Goal: Task Accomplishment & Management: Complete application form

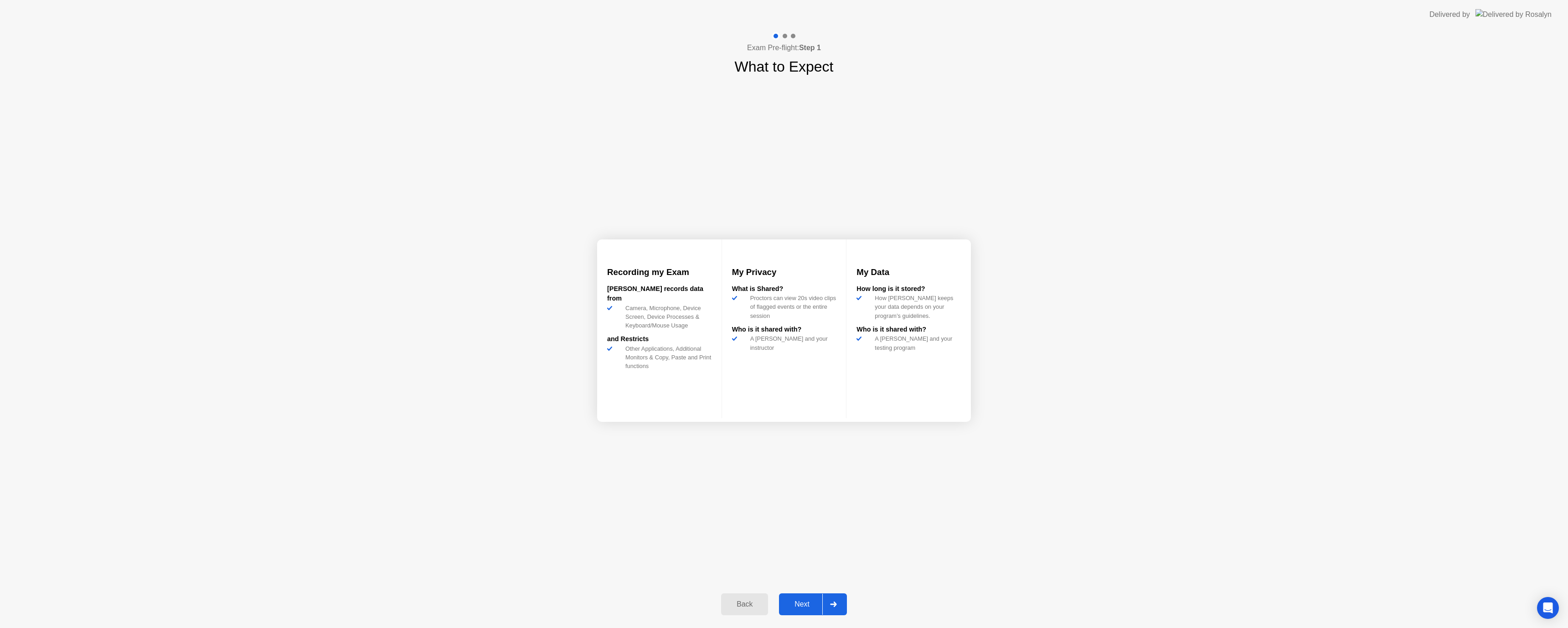
click at [807, 602] on div "Next" at bounding box center [802, 604] width 41 height 8
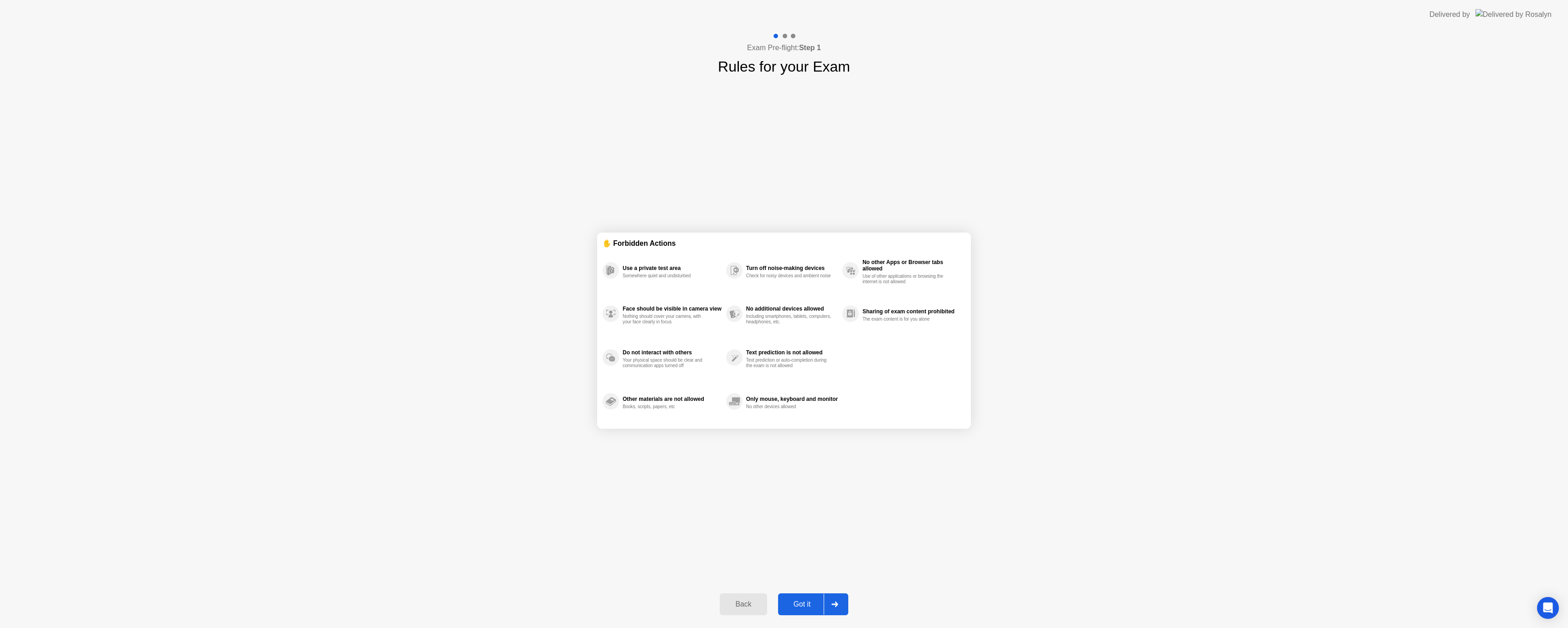
click at [807, 604] on div "Got it" at bounding box center [802, 604] width 43 height 8
select select "**********"
select select "*******"
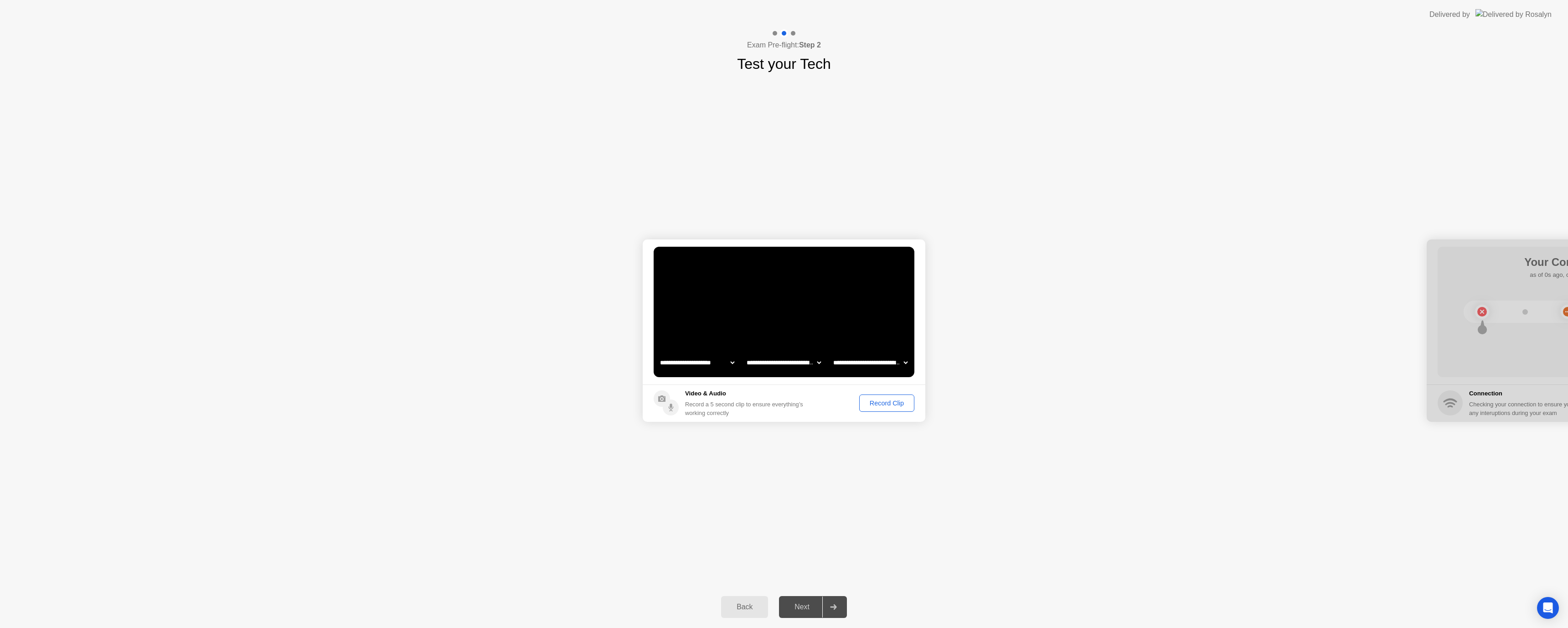
click at [893, 406] on div "Record Clip" at bounding box center [887, 403] width 49 height 7
click at [797, 611] on div "Next" at bounding box center [802, 607] width 41 height 8
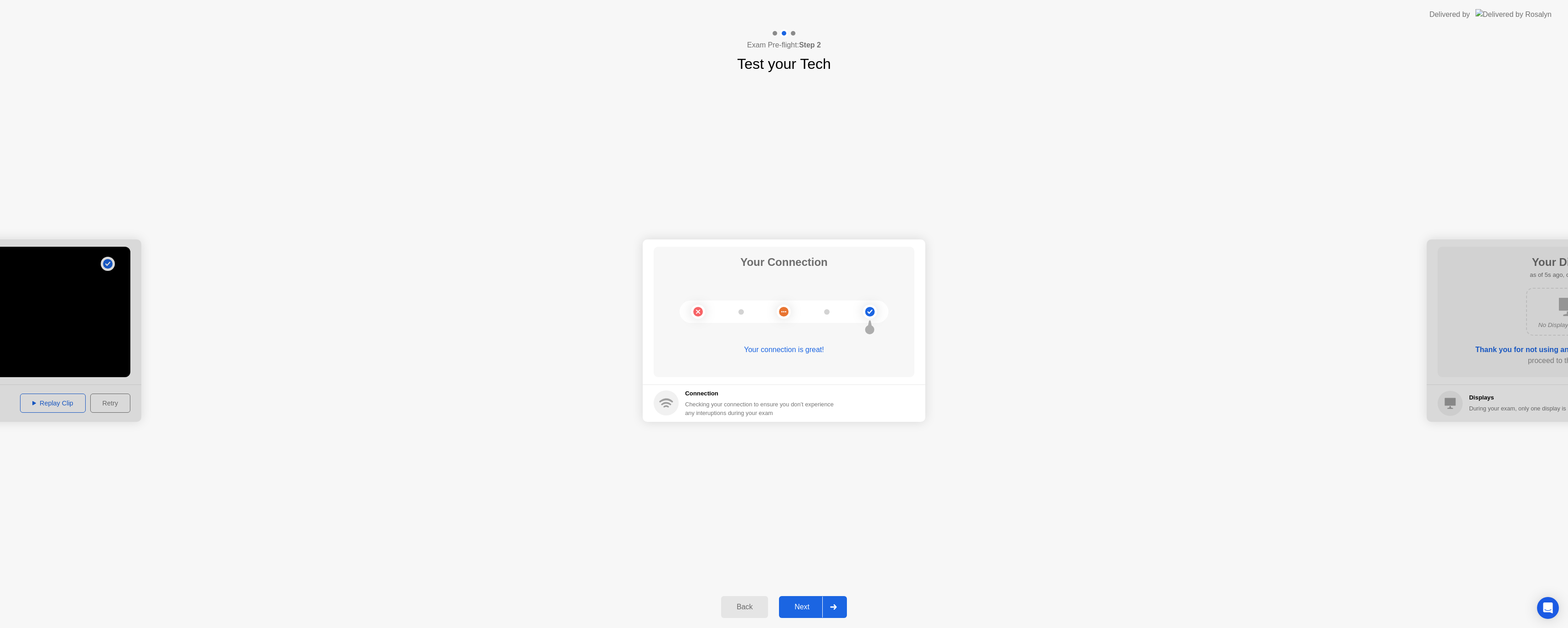
click at [805, 607] on div "Next" at bounding box center [802, 607] width 41 height 8
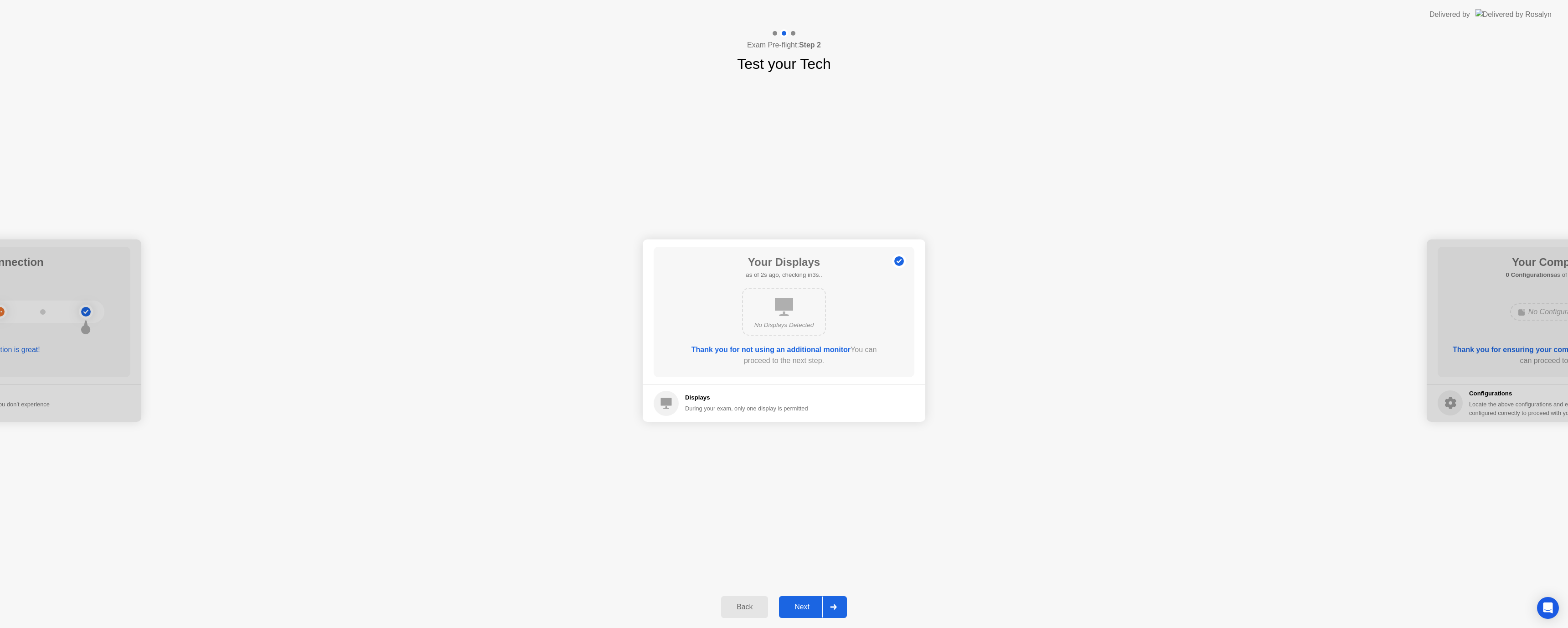
click at [802, 605] on div "Next" at bounding box center [802, 607] width 41 height 8
click at [802, 604] on div "Next" at bounding box center [802, 607] width 41 height 8
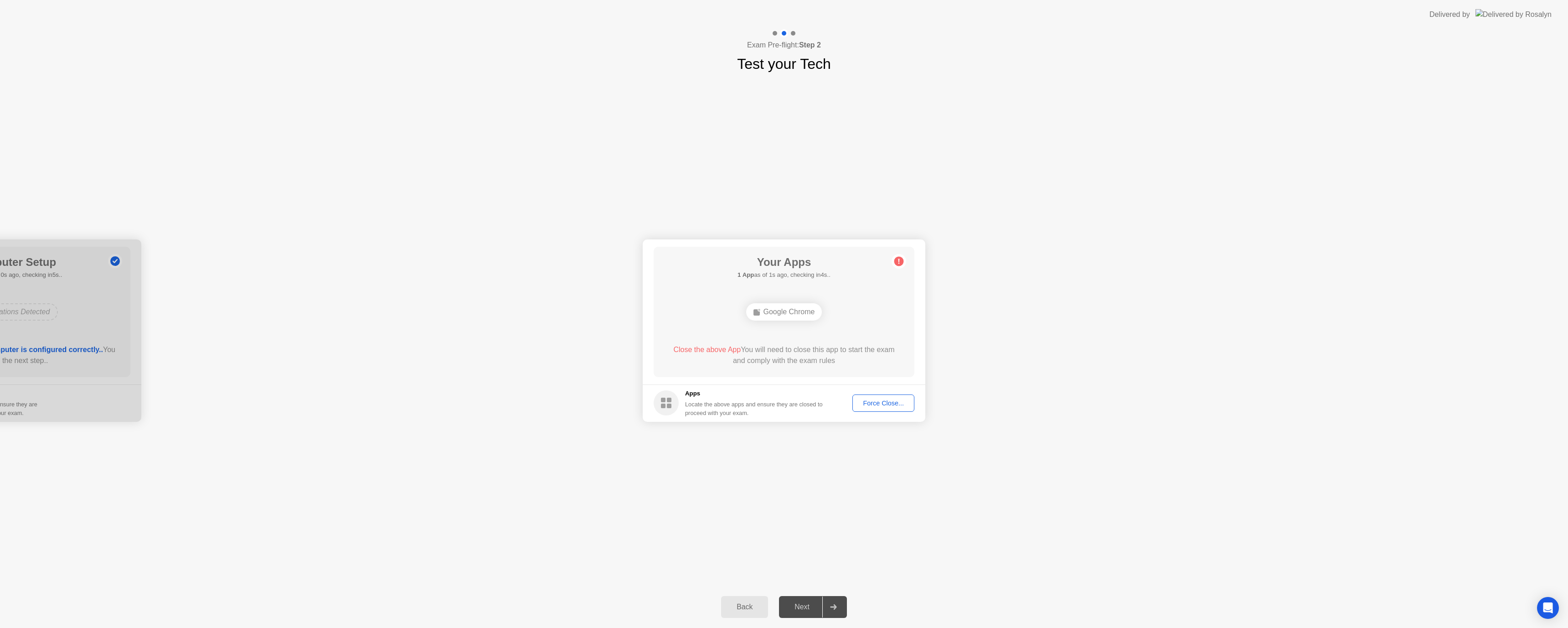
click at [874, 405] on div "Force Close..." at bounding box center [883, 403] width 55 height 7
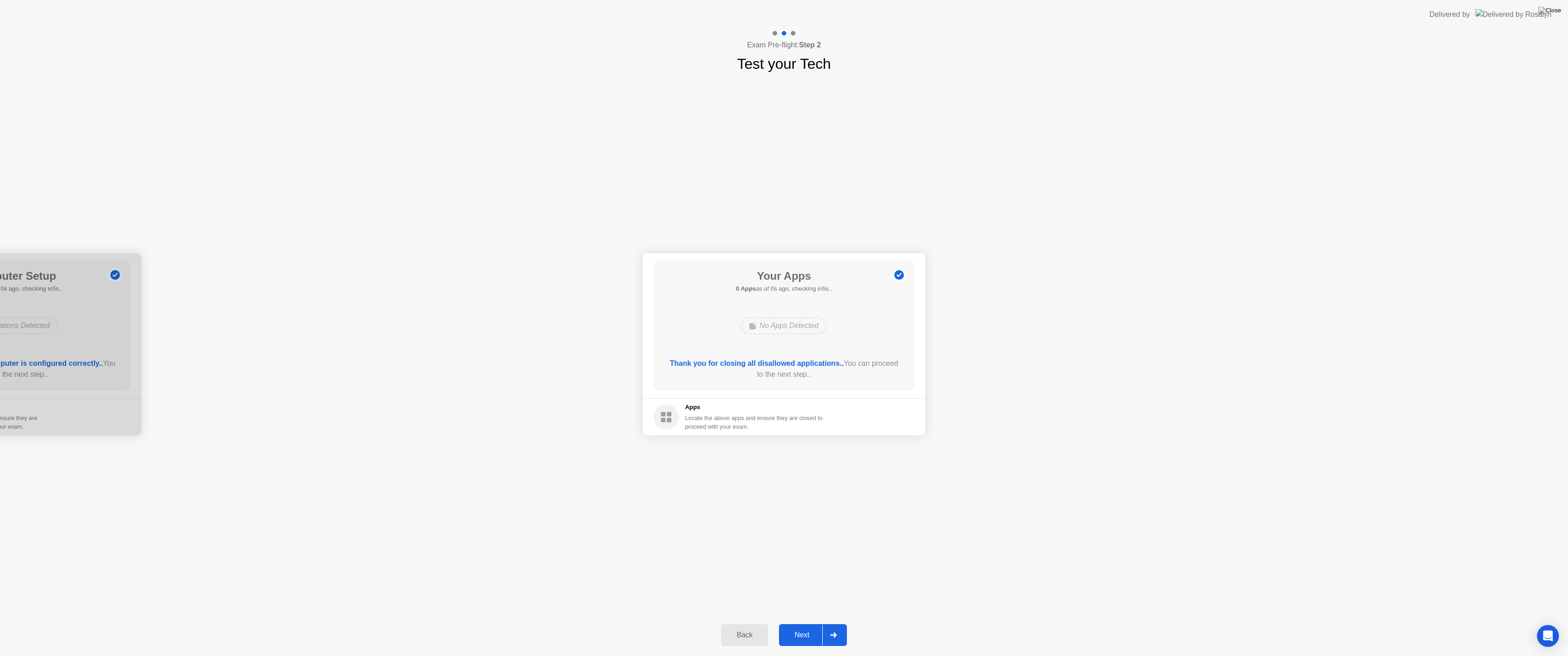
click at [807, 627] on div "Next" at bounding box center [802, 635] width 41 height 8
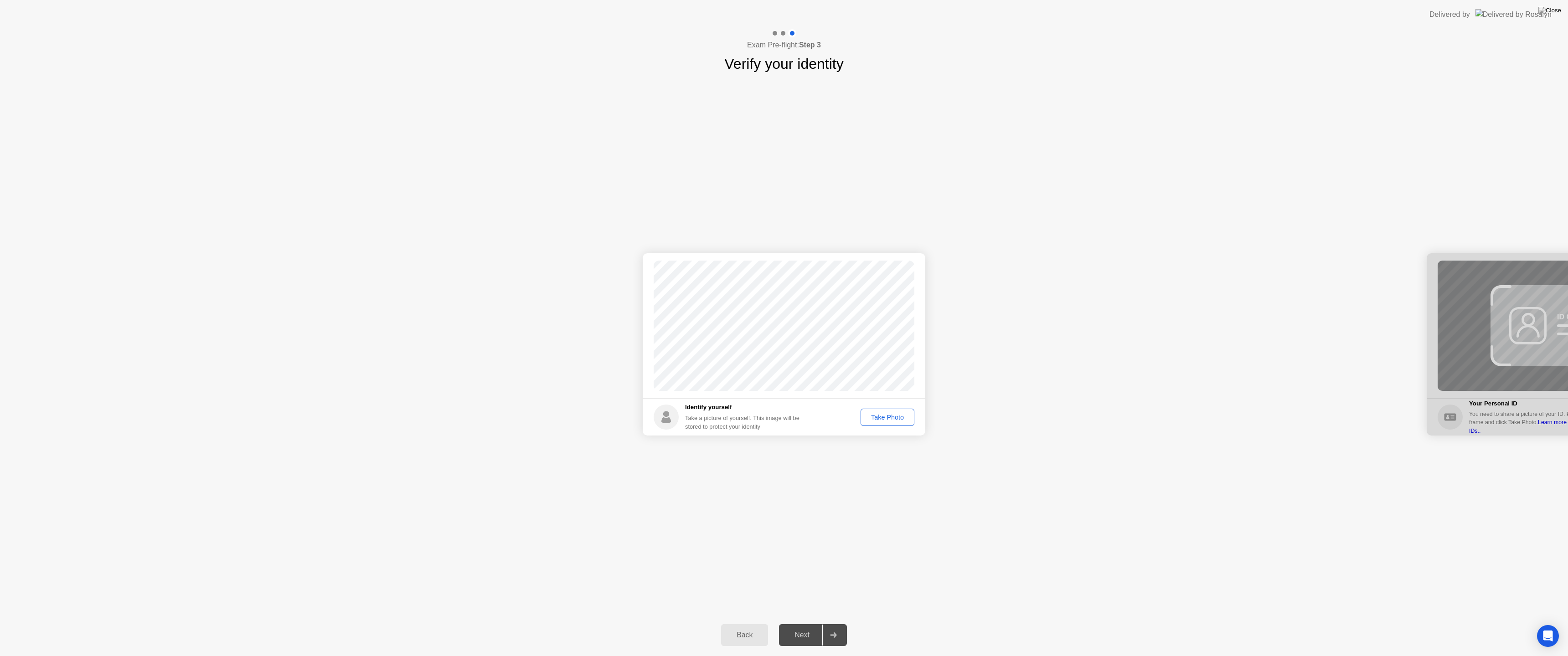
click at [886, 417] on div "Take Photo" at bounding box center [887, 417] width 47 height 7
click at [796, 627] on div "Next" at bounding box center [802, 635] width 41 height 8
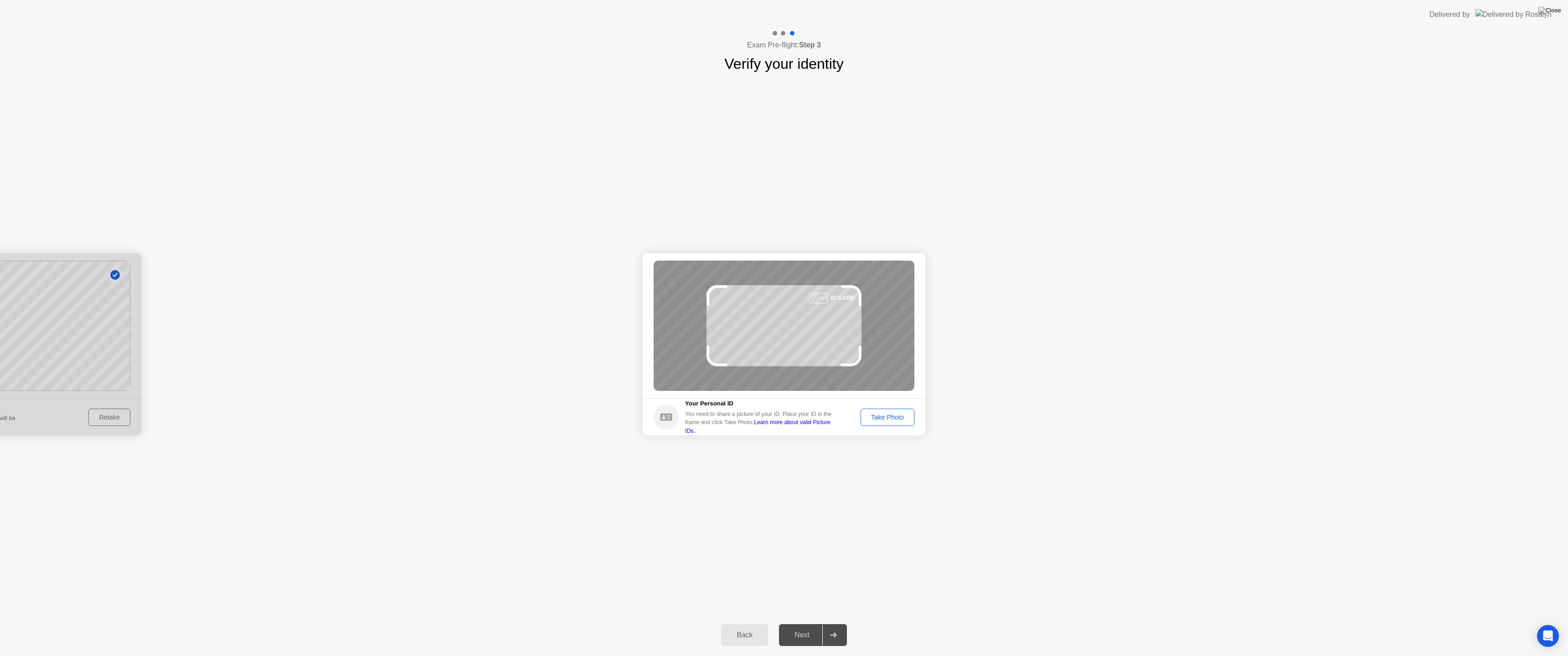
click at [884, 415] on div "Take Photo" at bounding box center [887, 417] width 47 height 7
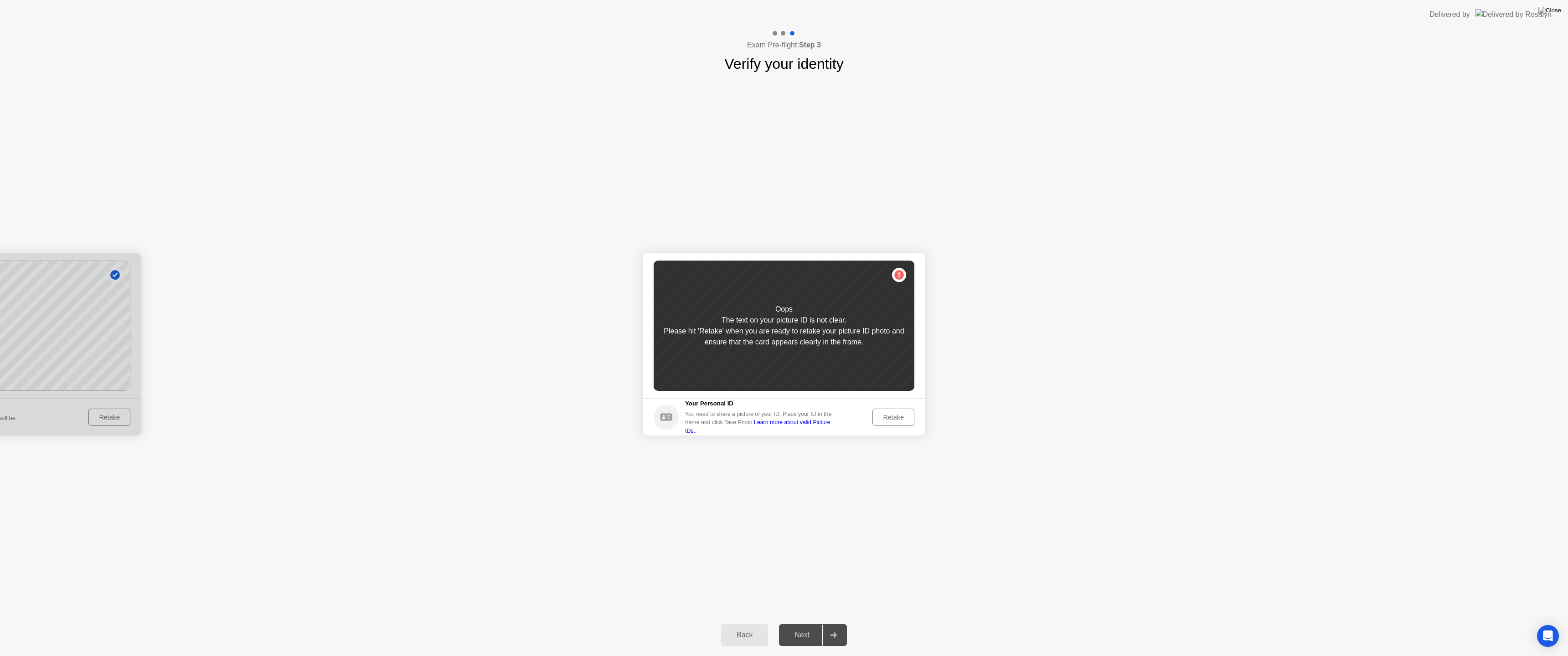
click at [894, 417] on div "Retake" at bounding box center [894, 417] width 35 height 7
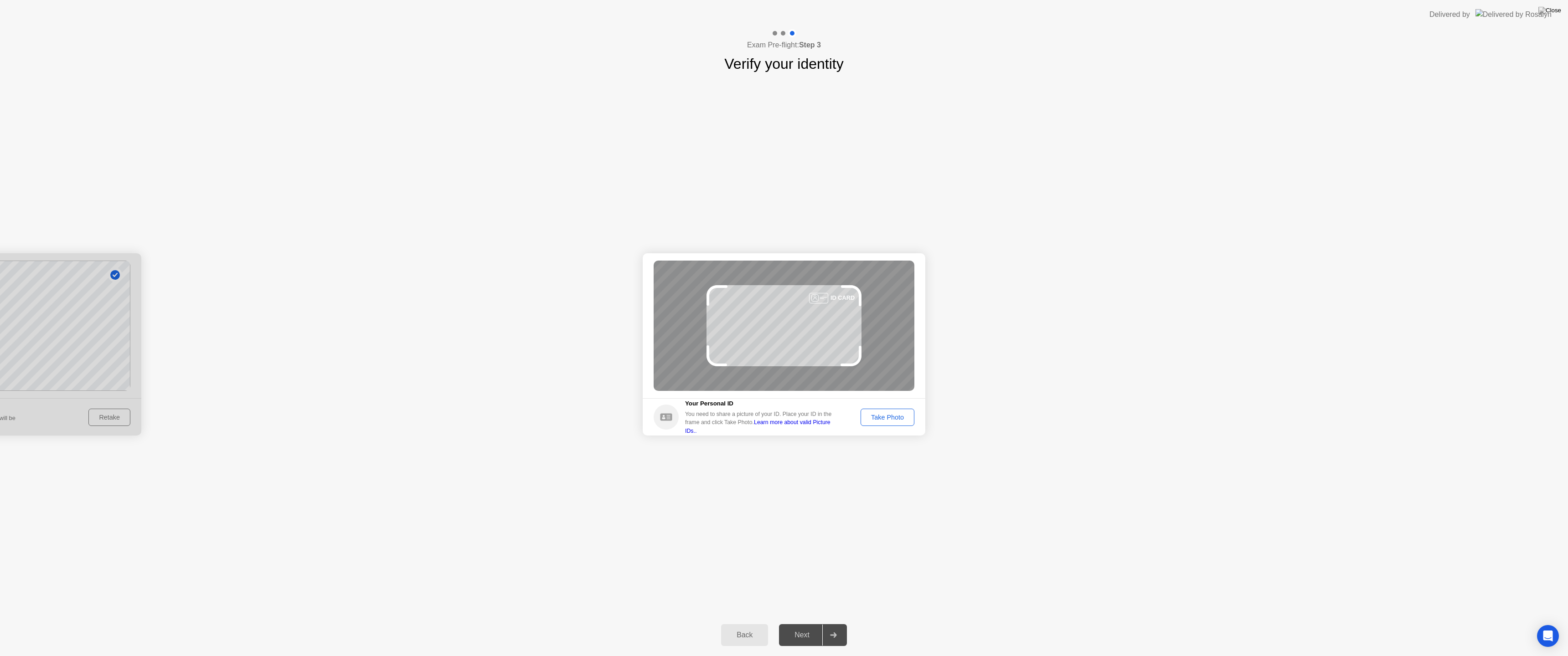
click at [894, 417] on div "Take Photo" at bounding box center [887, 417] width 47 height 7
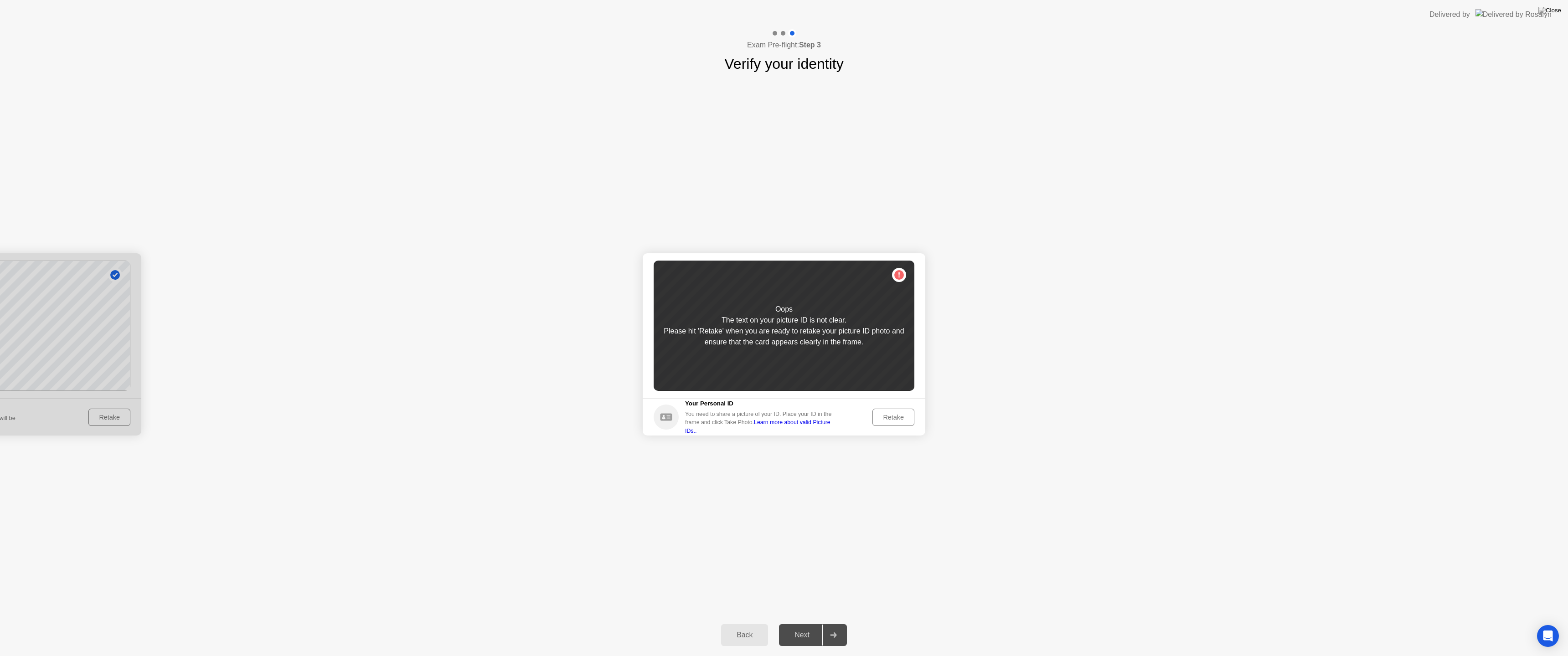
click at [894, 417] on div "Retake" at bounding box center [894, 417] width 35 height 7
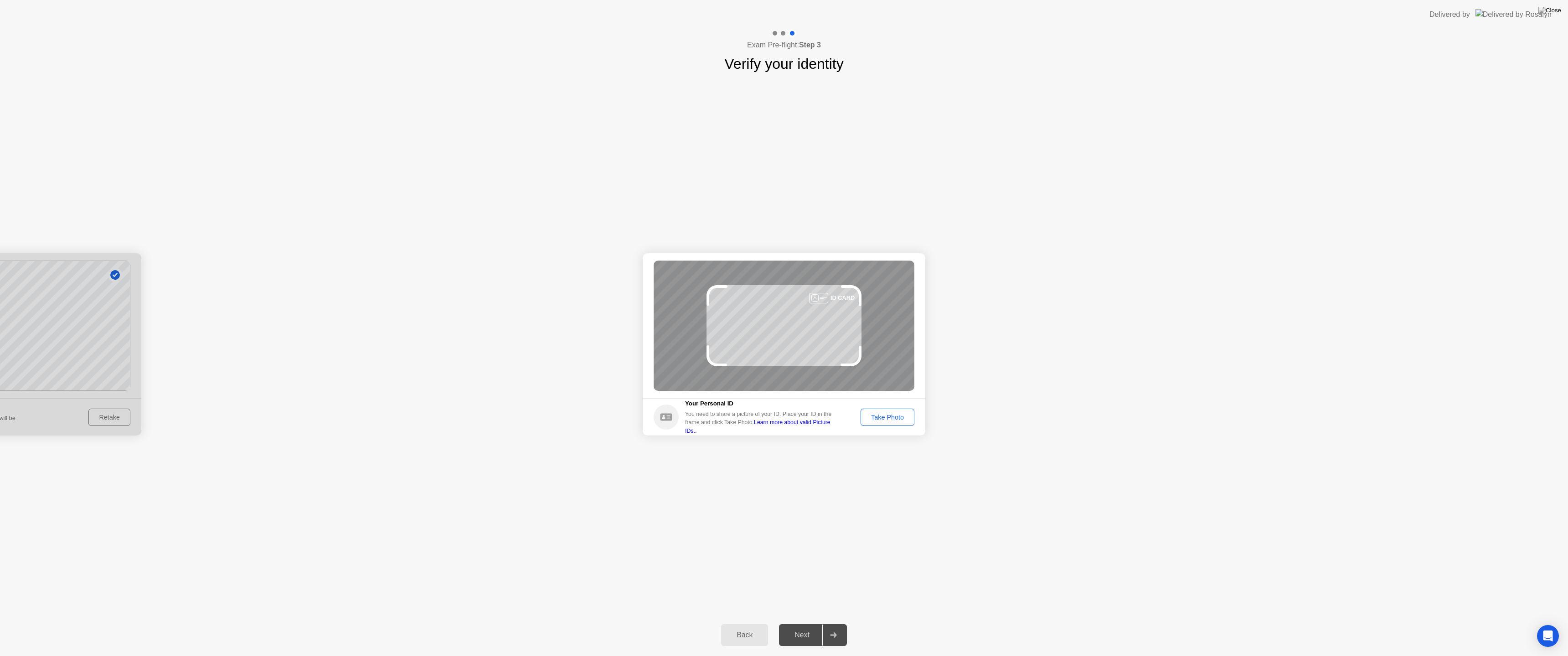
click at [894, 417] on div "Take Photo" at bounding box center [887, 417] width 47 height 7
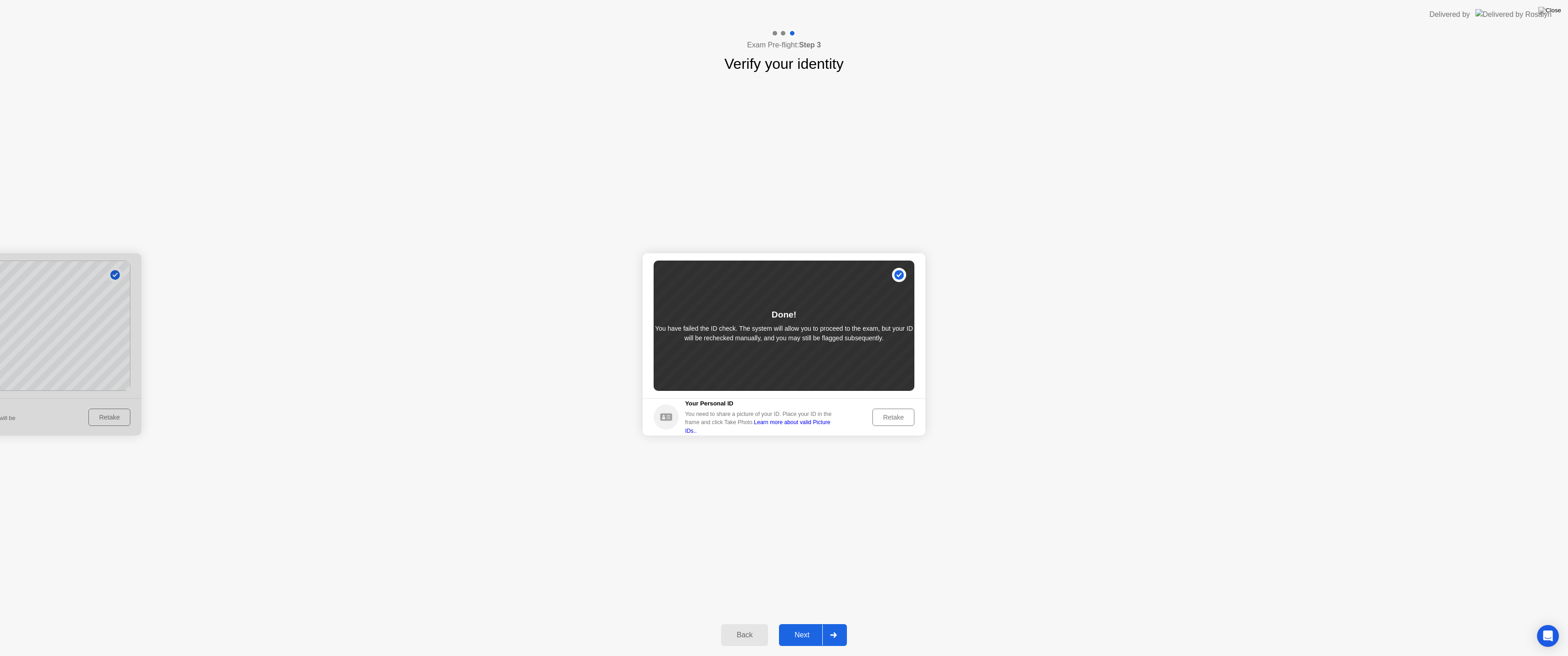
click at [894, 419] on div "Retake" at bounding box center [894, 417] width 35 height 7
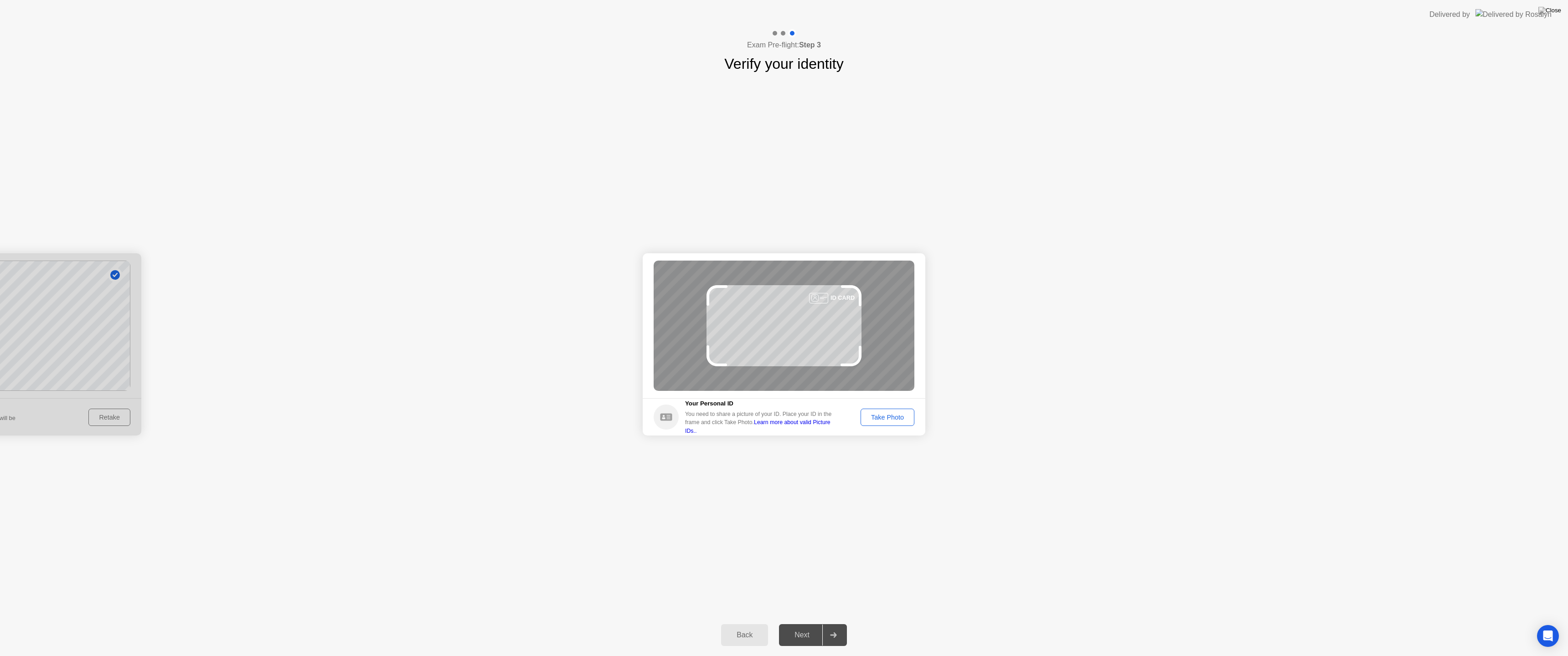
click at [869, 418] on div "Take Photo" at bounding box center [887, 417] width 47 height 7
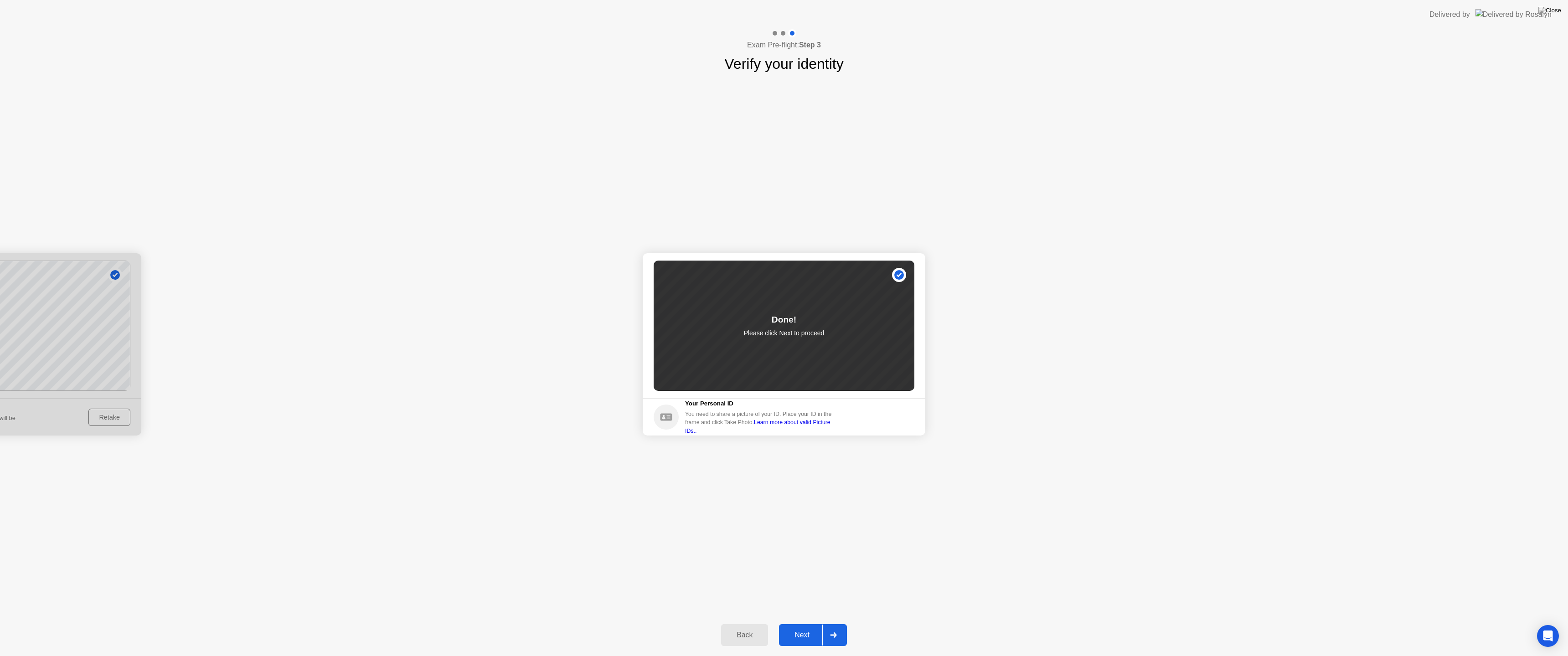
click at [808, 627] on div "Next" at bounding box center [802, 635] width 41 height 8
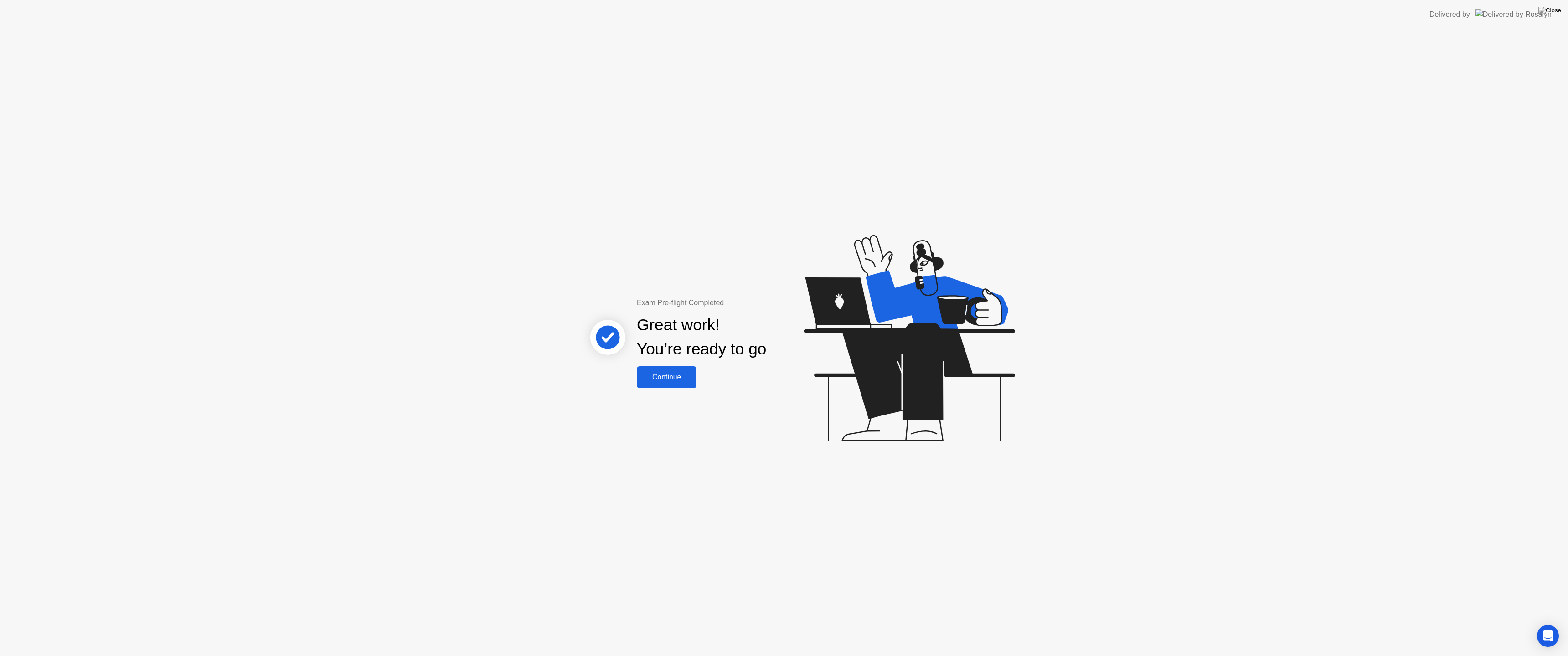
click at [667, 380] on div "Continue" at bounding box center [667, 377] width 54 height 8
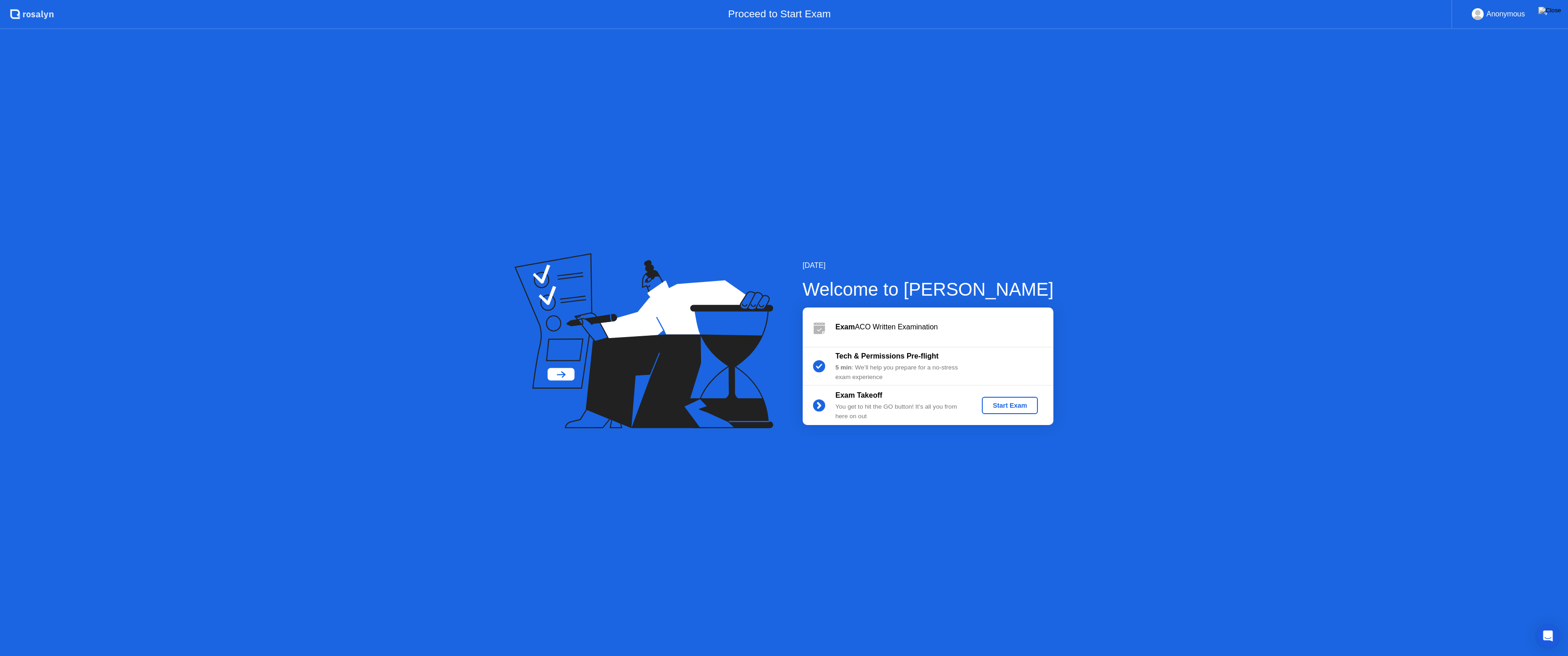
click at [1016, 408] on div "Start Exam" at bounding box center [1010, 405] width 49 height 7
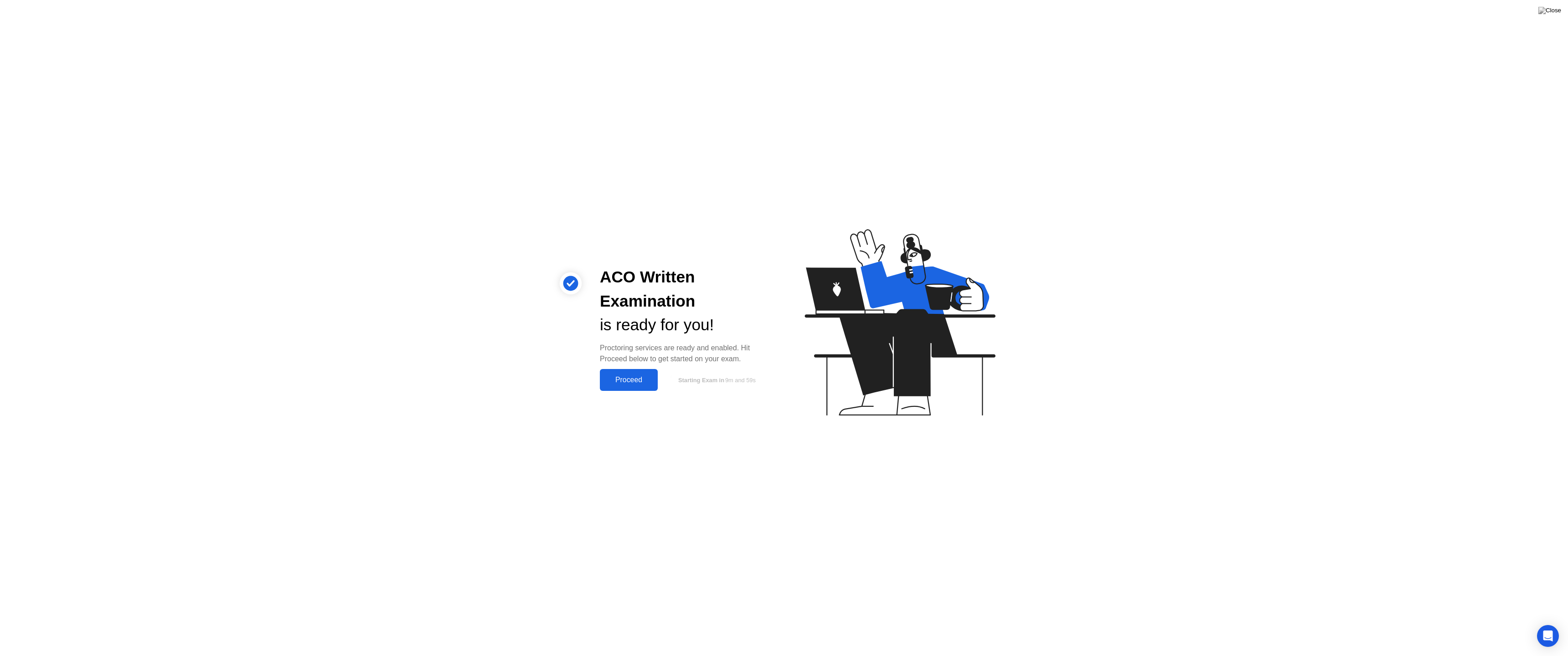
click at [617, 380] on div "Proceed" at bounding box center [629, 380] width 52 height 8
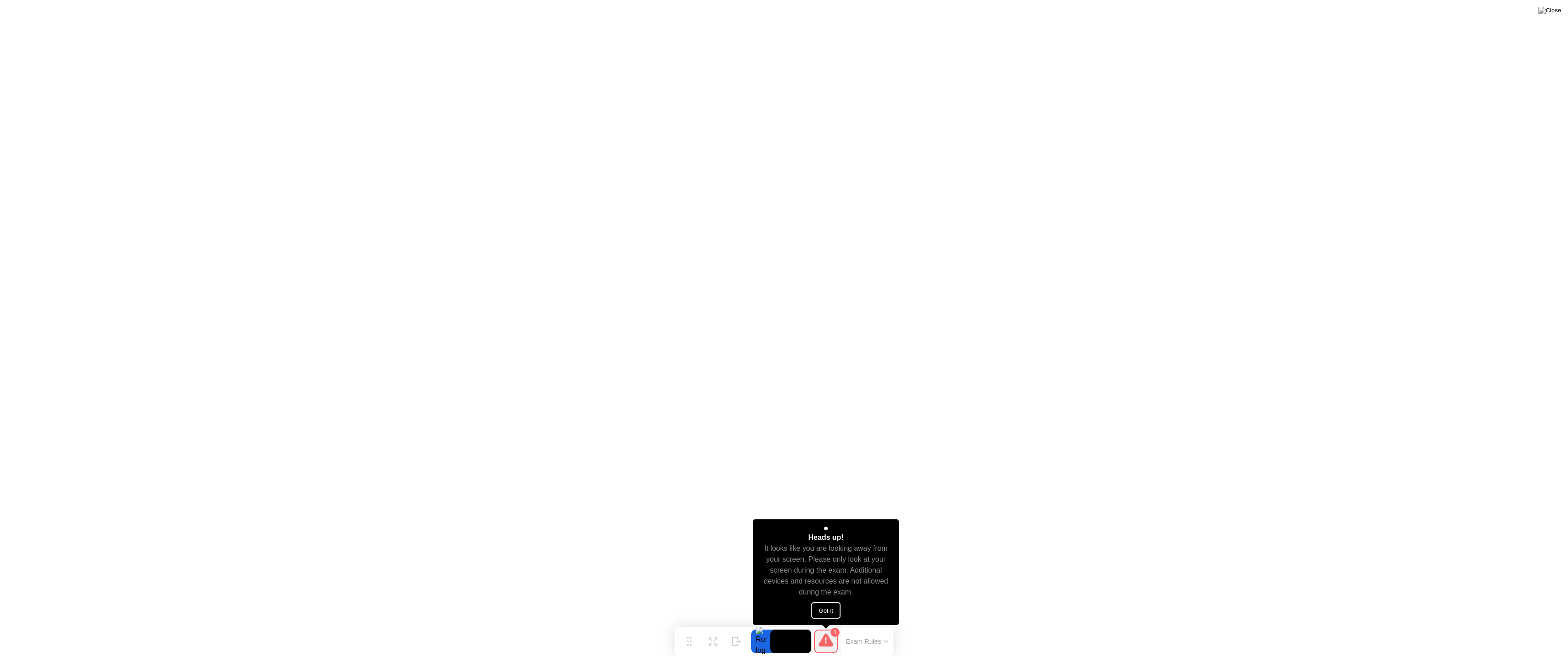
click at [827, 616] on button "Got it" at bounding box center [826, 610] width 29 height 16
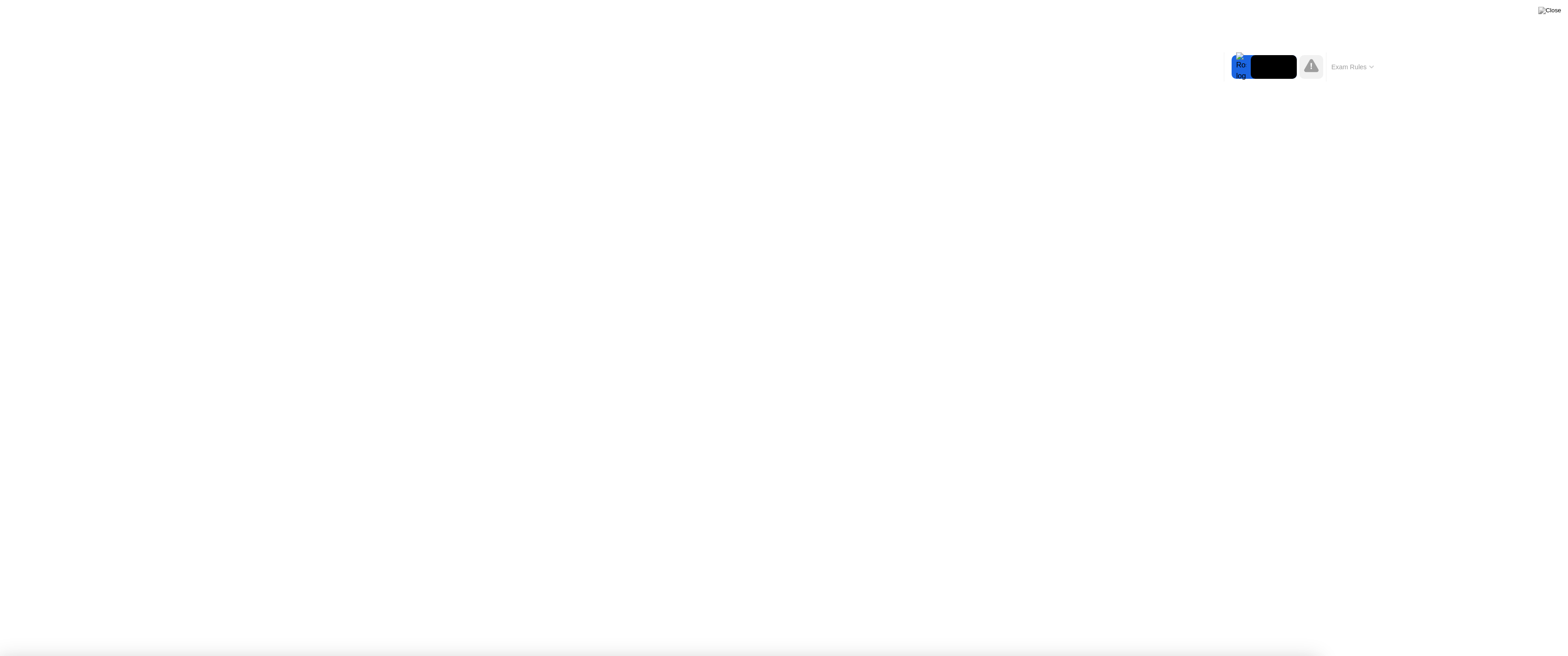
click at [1471, 627] on div "End Proctoring Session" at bounding box center [1493, 630] width 100 height 8
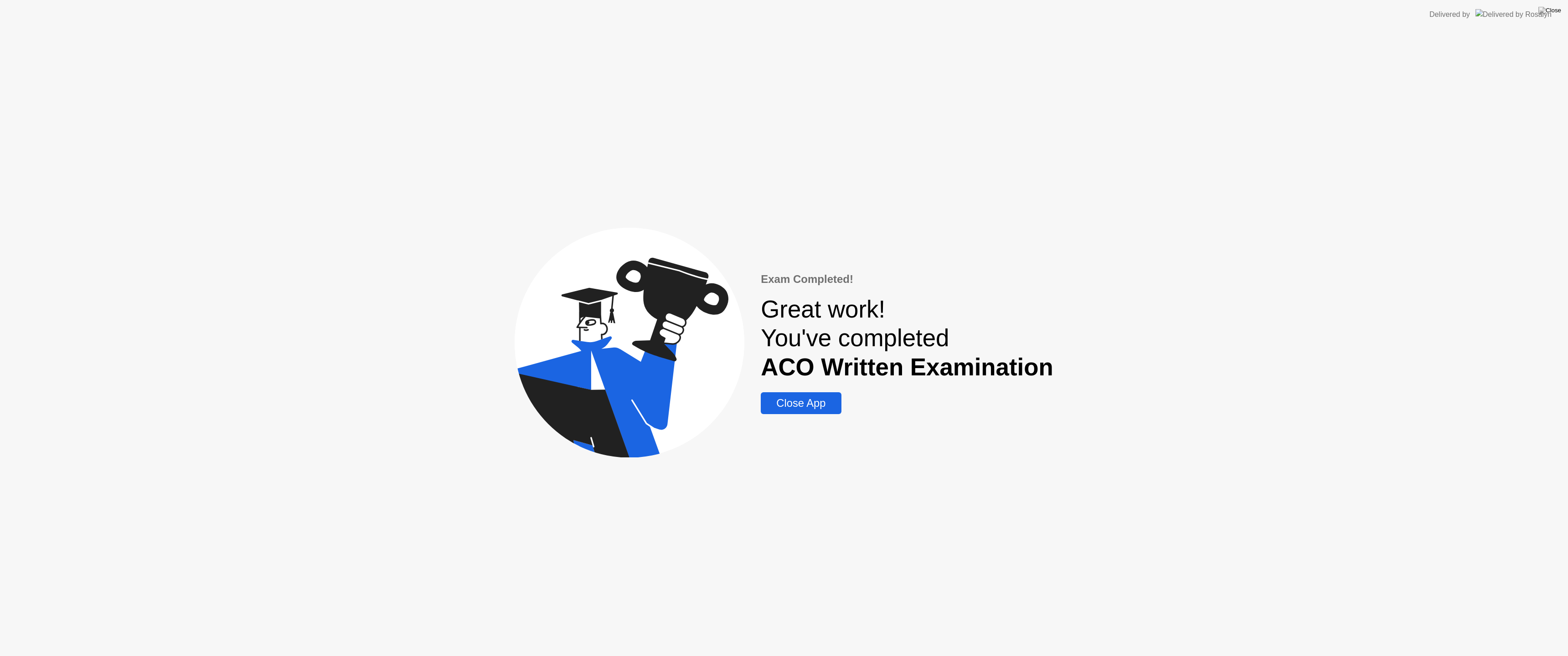
click at [826, 411] on button "Close App" at bounding box center [801, 403] width 80 height 22
